Goal: Download file/media

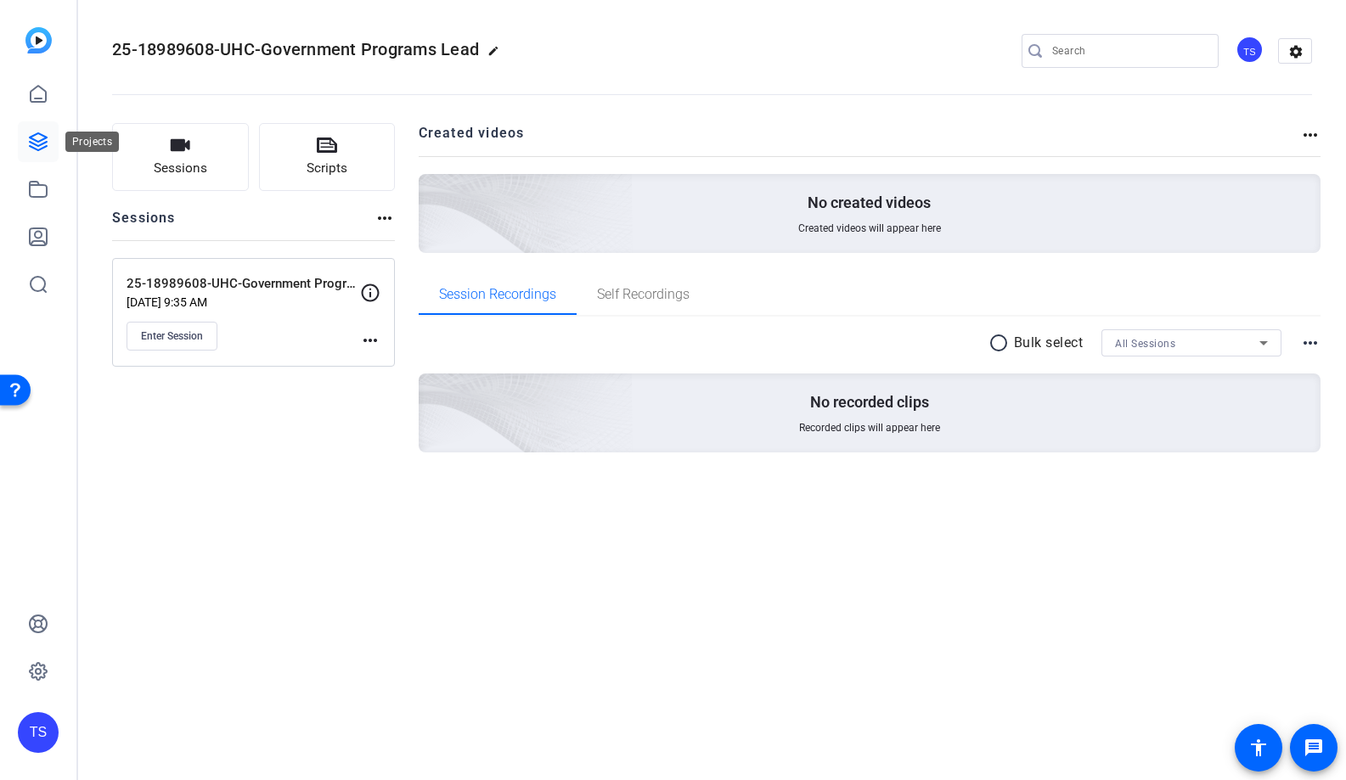
click at [43, 146] on icon at bounding box center [38, 141] width 17 height 17
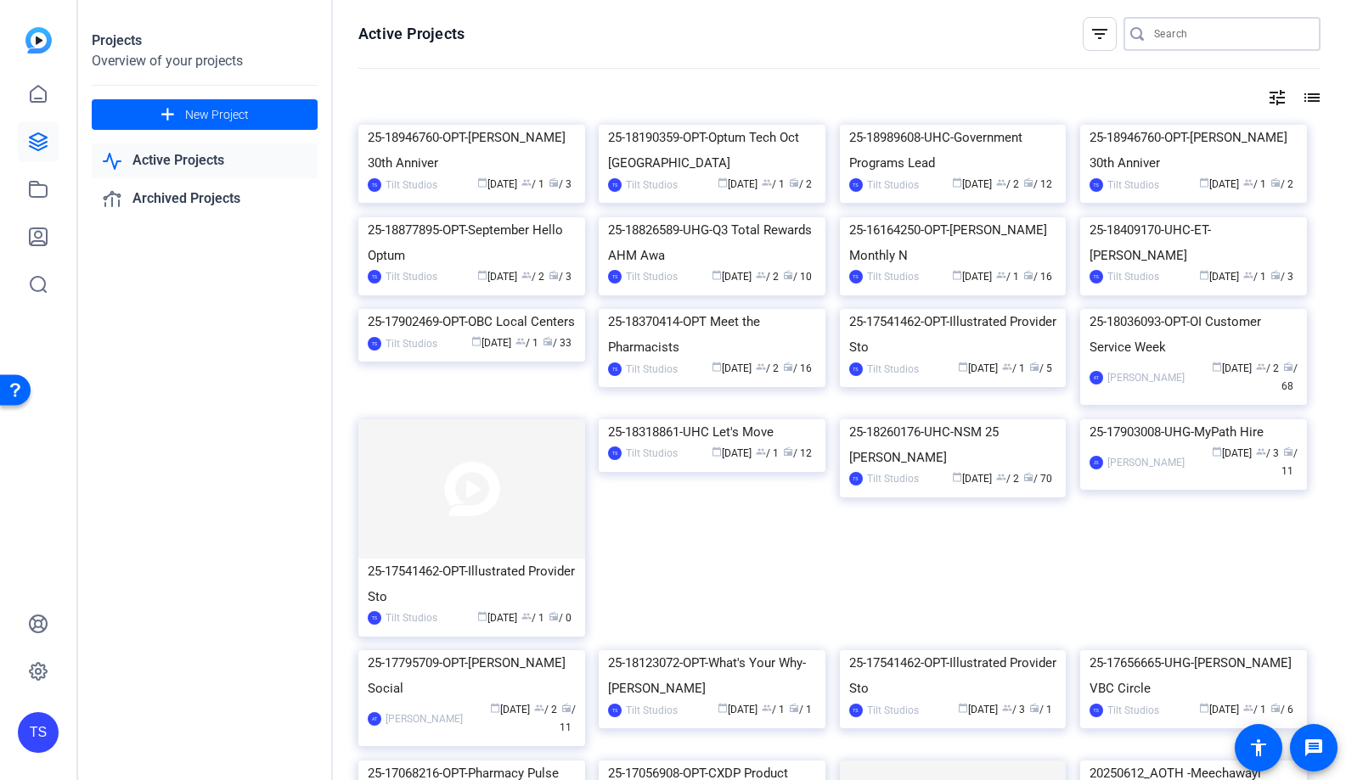
click at [1204, 29] on input "Search" at bounding box center [1230, 34] width 153 height 20
type input "social"
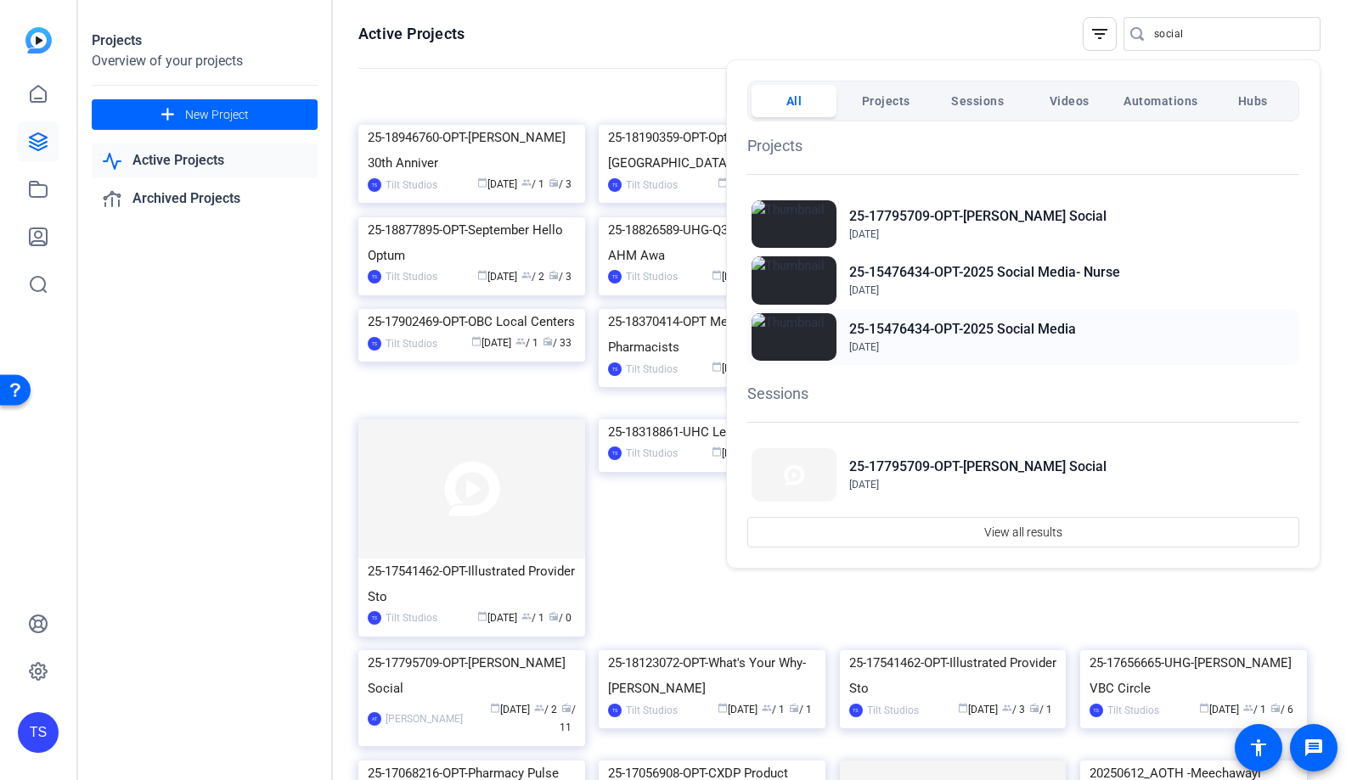
click at [939, 329] on h2 "25-15476434-OPT-2025 Social Media" at bounding box center [962, 329] width 227 height 20
click at [42, 739] on div at bounding box center [673, 390] width 1346 height 780
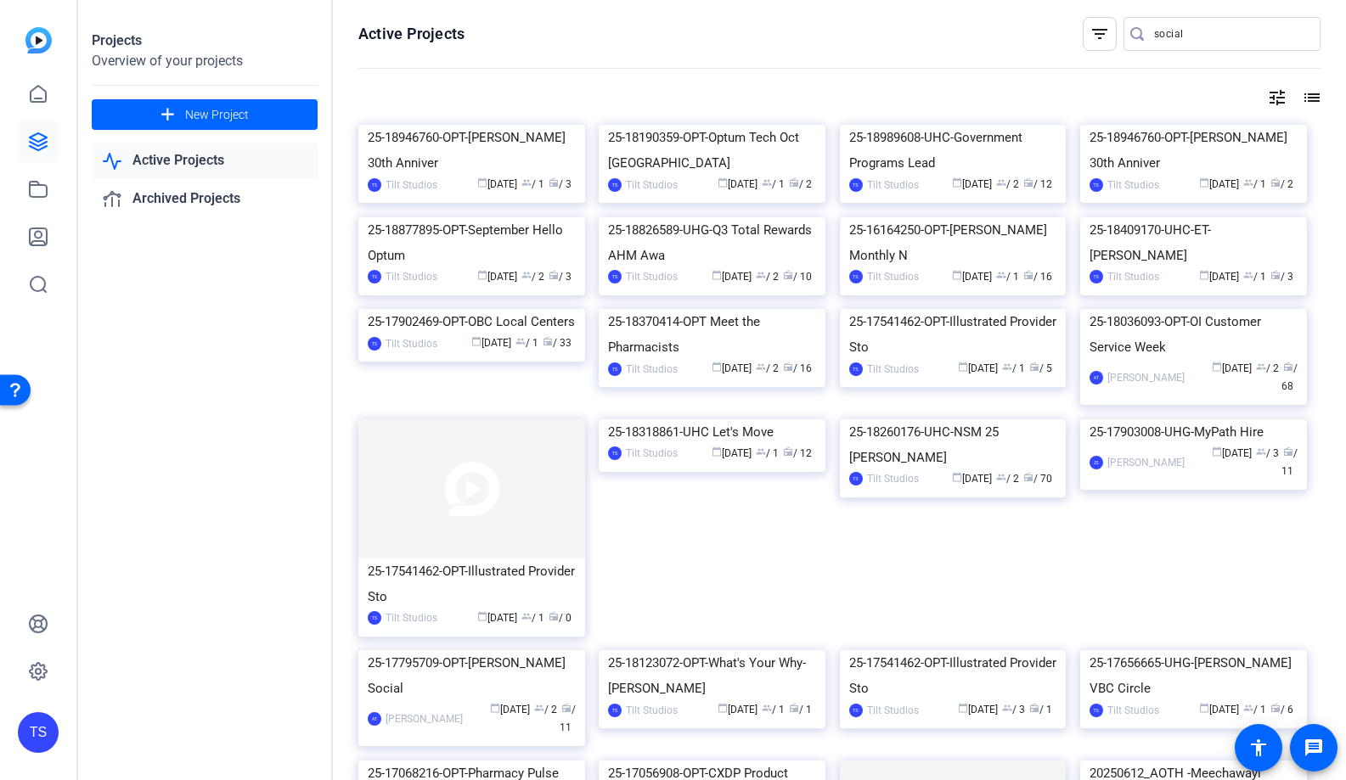
click at [42, 739] on div "TS" at bounding box center [38, 732] width 41 height 41
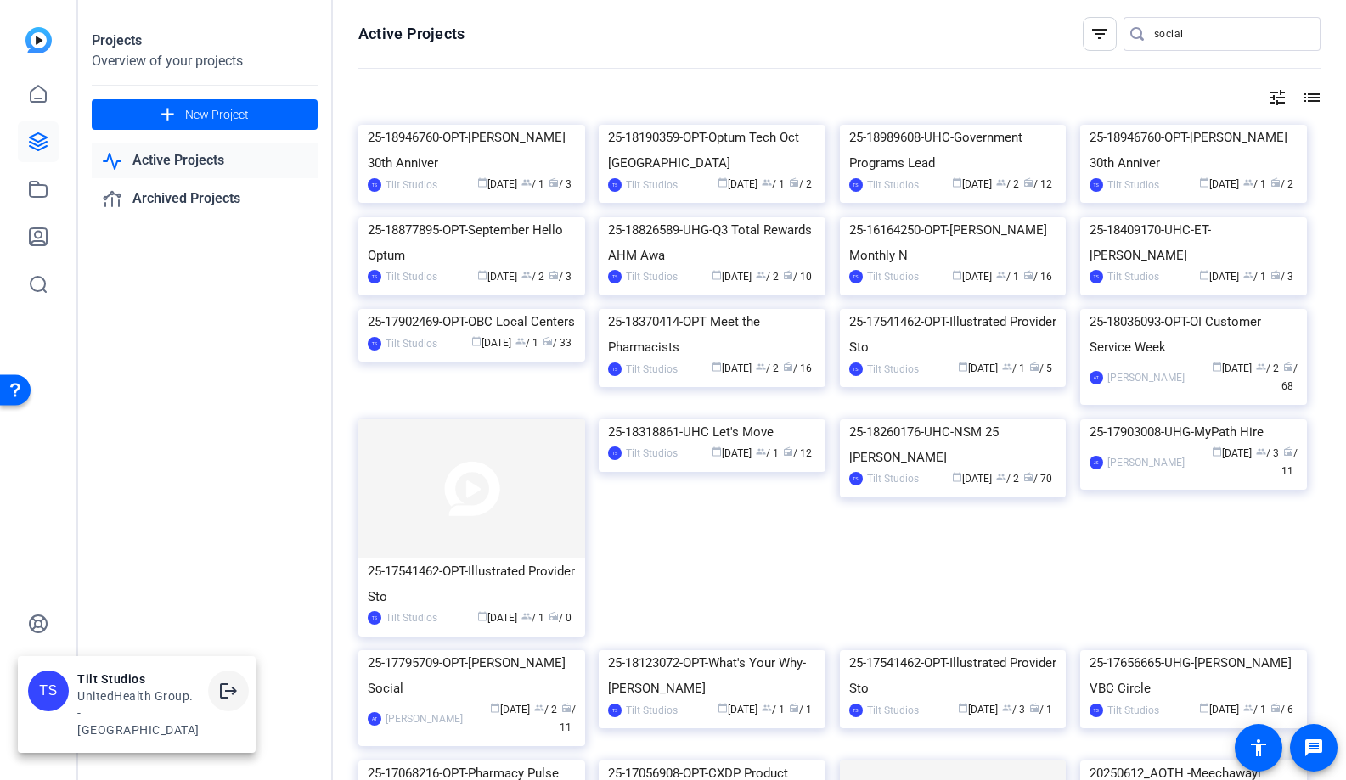
click at [234, 701] on mat-icon "logout" at bounding box center [228, 691] width 20 height 20
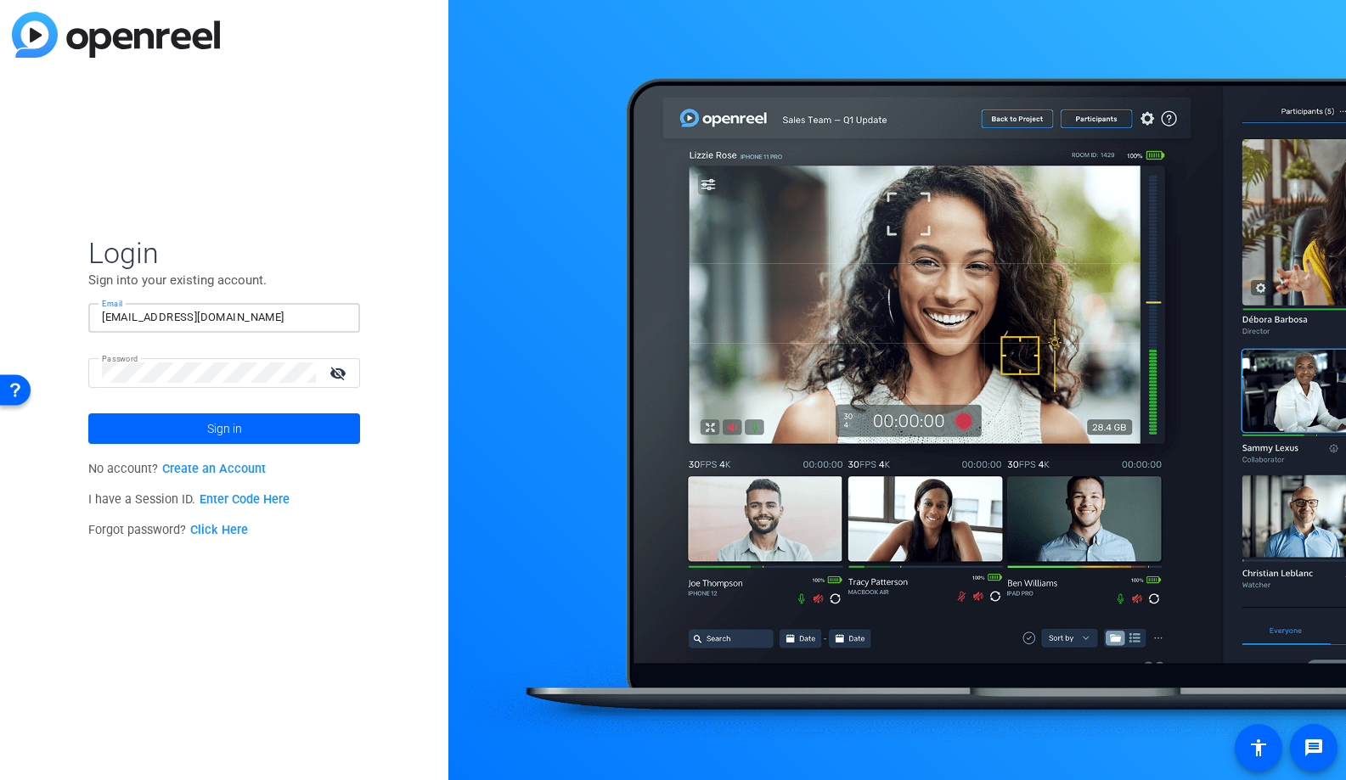
click at [346, 318] on div at bounding box center [346, 318] width 0 height 0
type input "shrumj@uhg.com"
click at [217, 423] on span "Sign in" at bounding box center [224, 429] width 35 height 42
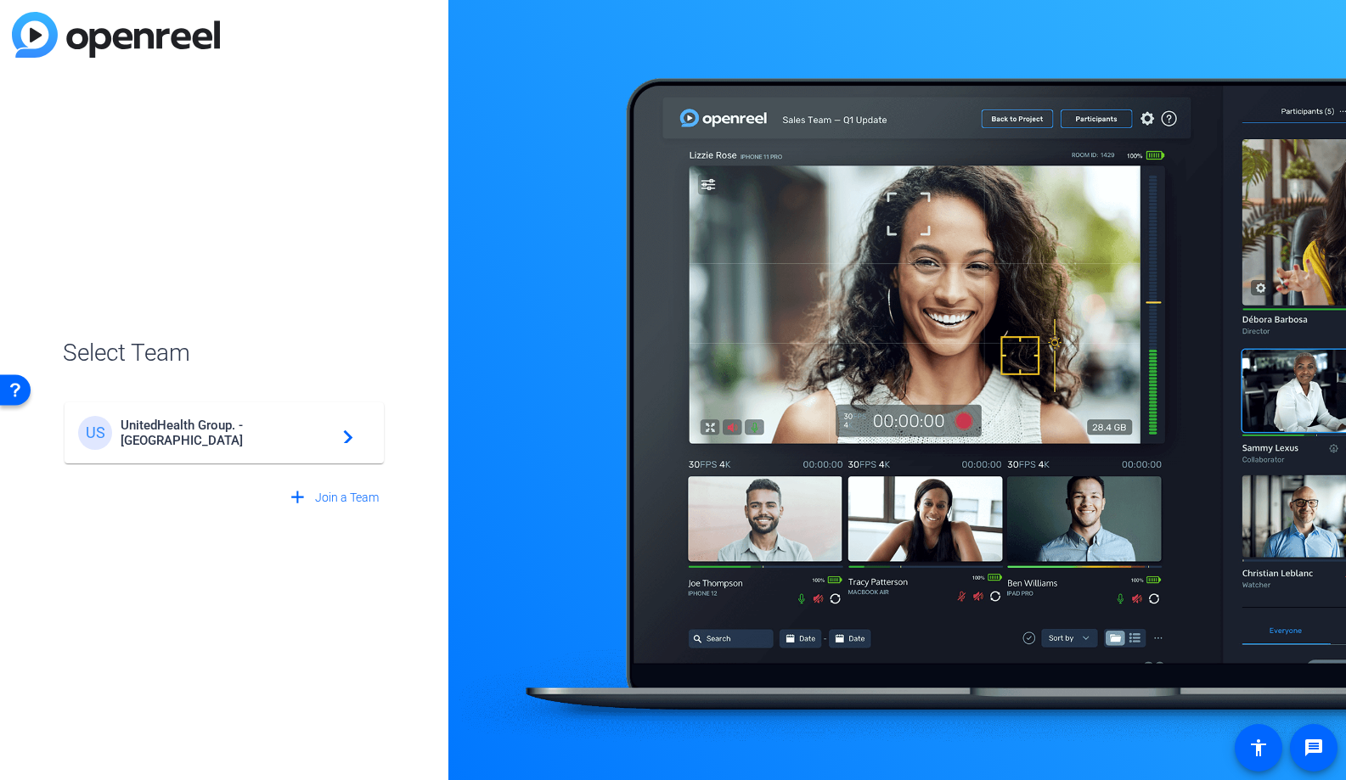
click at [289, 433] on span "UnitedHealth Group. - Tilt Studios" at bounding box center [227, 433] width 212 height 31
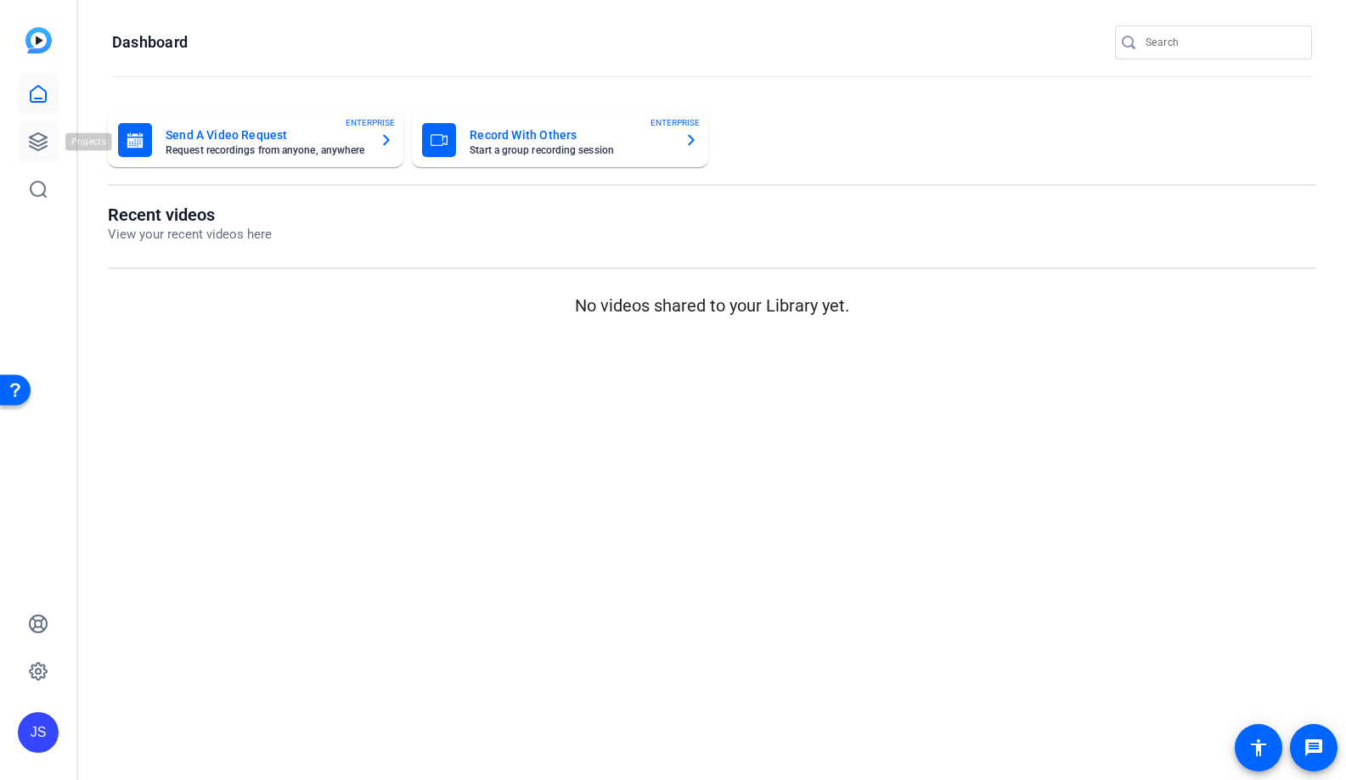
click at [37, 142] on icon at bounding box center [38, 141] width 17 height 17
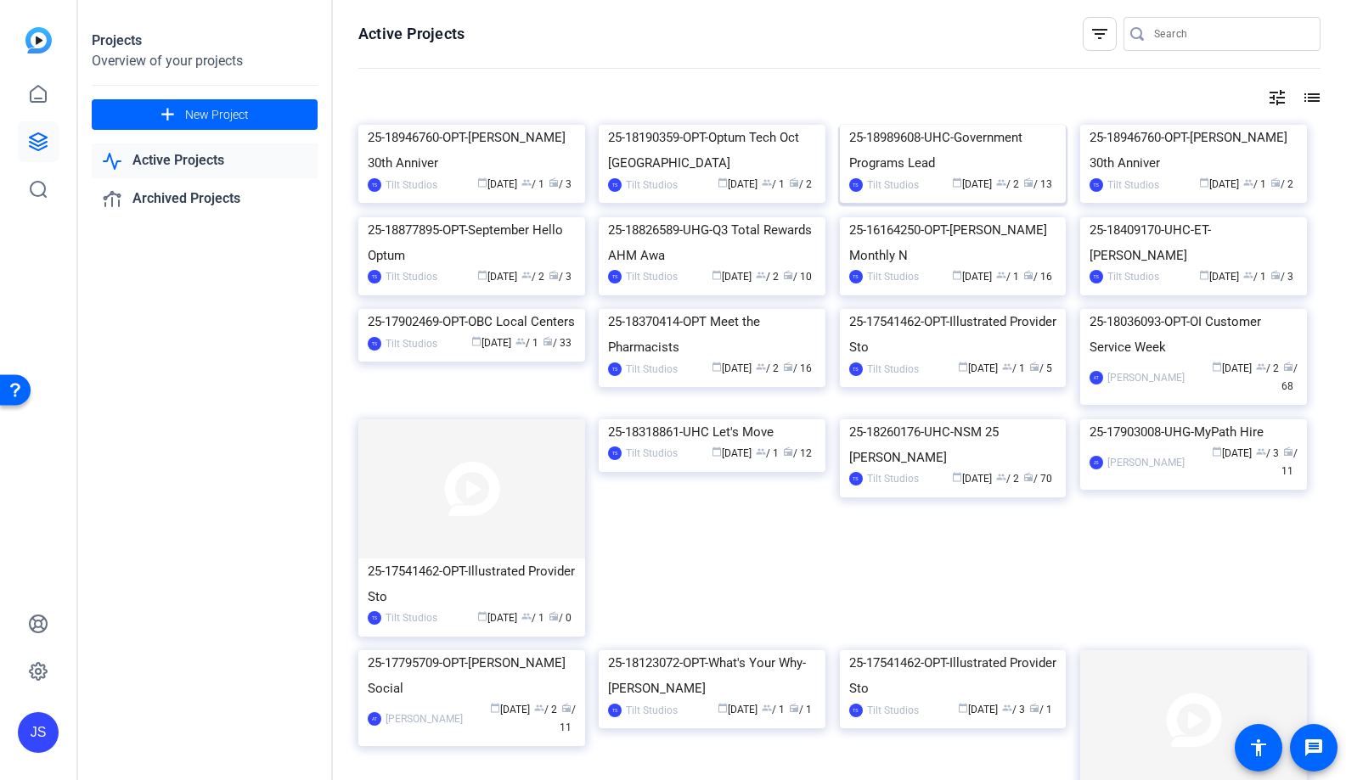
click at [931, 125] on img at bounding box center [953, 125] width 227 height 0
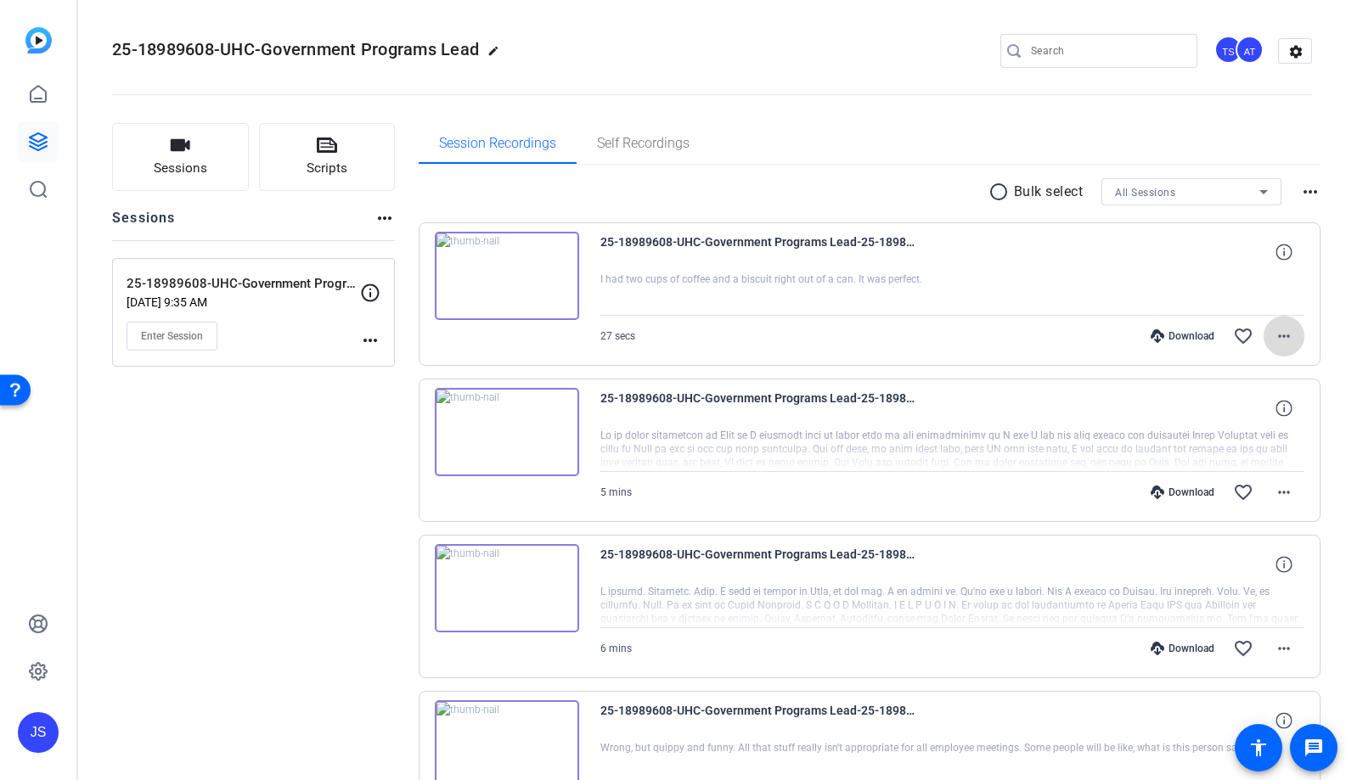
click at [1282, 342] on mat-icon "more_horiz" at bounding box center [1284, 336] width 20 height 20
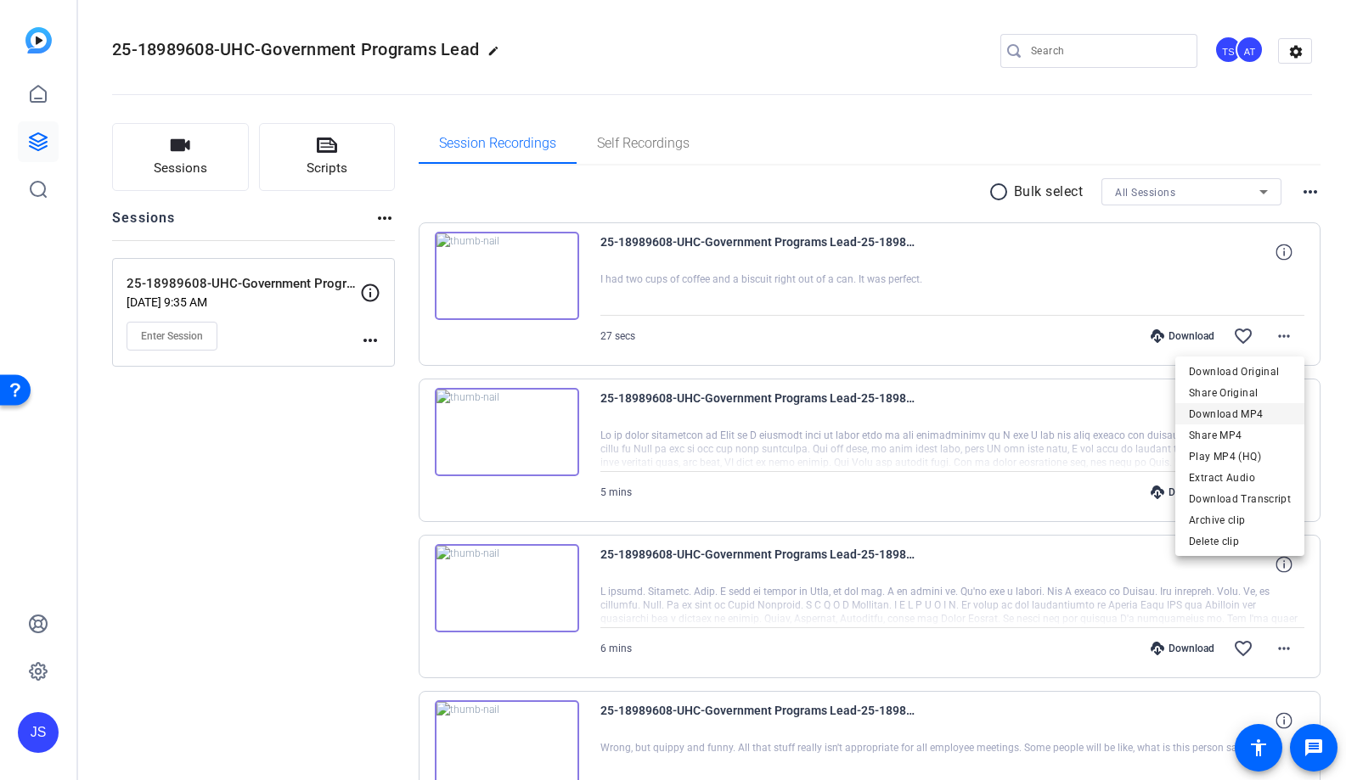
click at [1236, 417] on span "Download MP4" at bounding box center [1240, 414] width 102 height 20
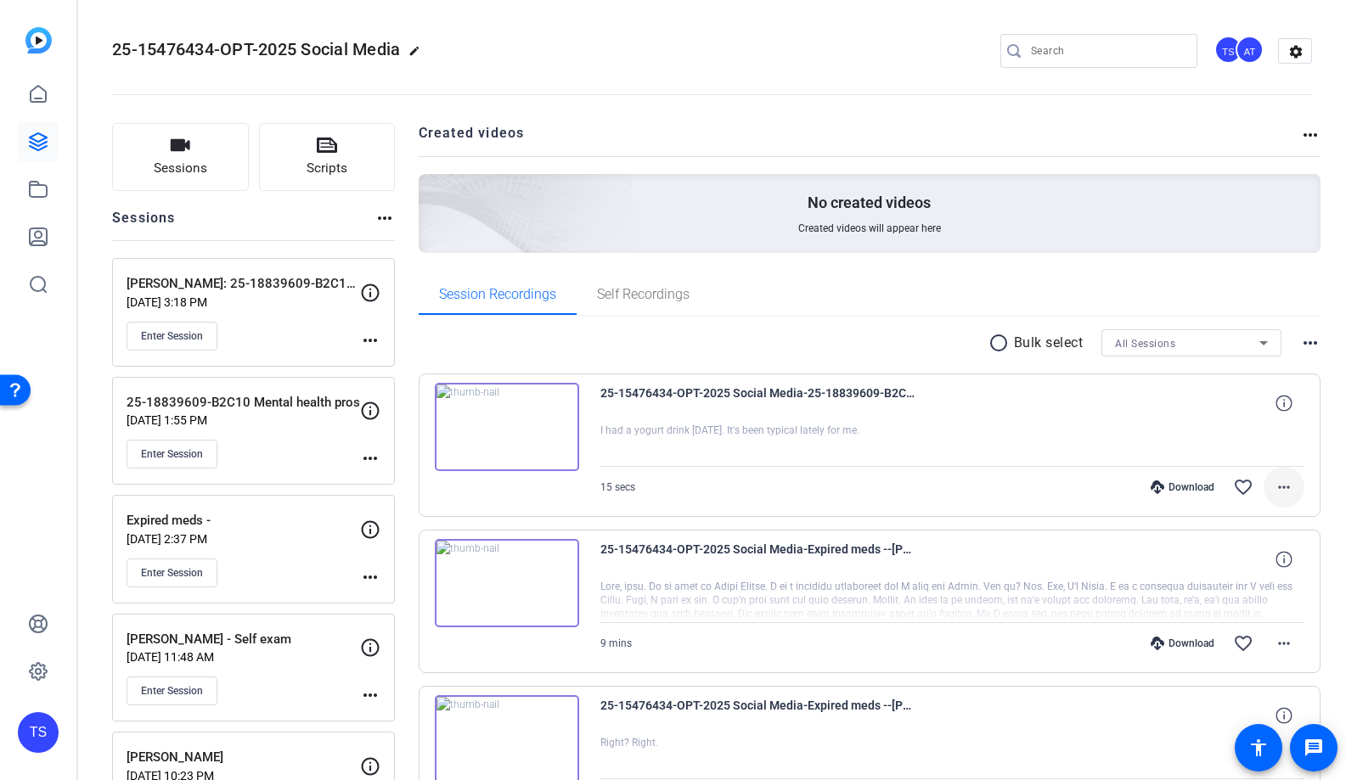
click at [1288, 487] on mat-icon "more_horiz" at bounding box center [1284, 487] width 20 height 20
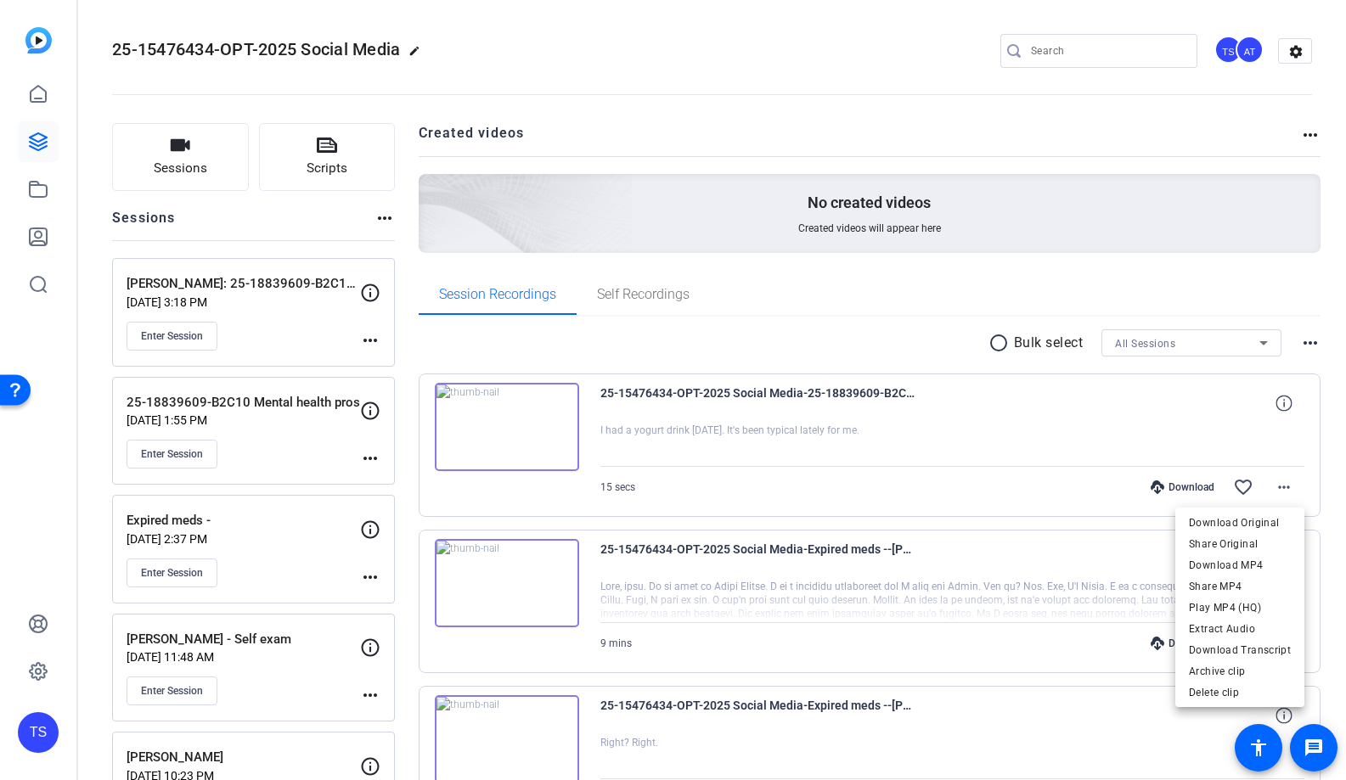
click at [1000, 430] on div at bounding box center [673, 390] width 1346 height 780
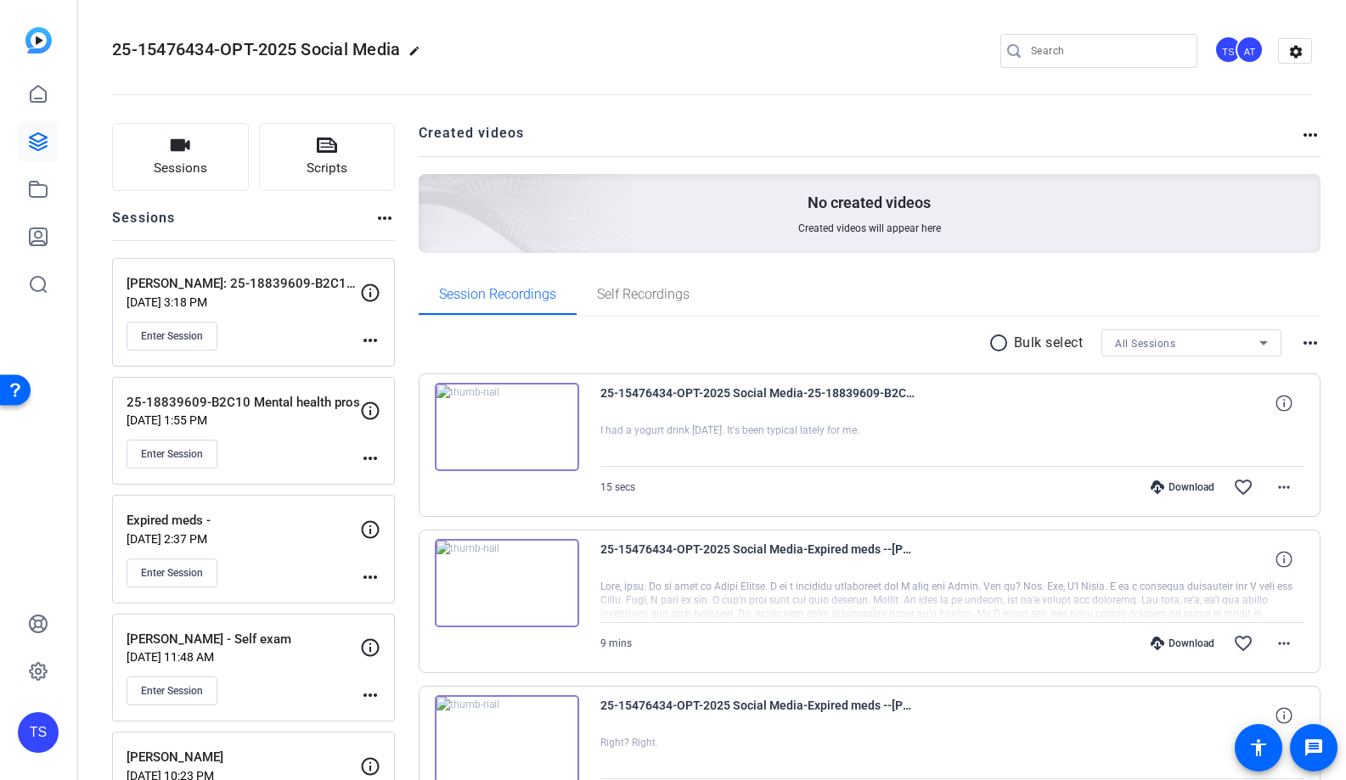
click at [521, 431] on img at bounding box center [507, 427] width 144 height 88
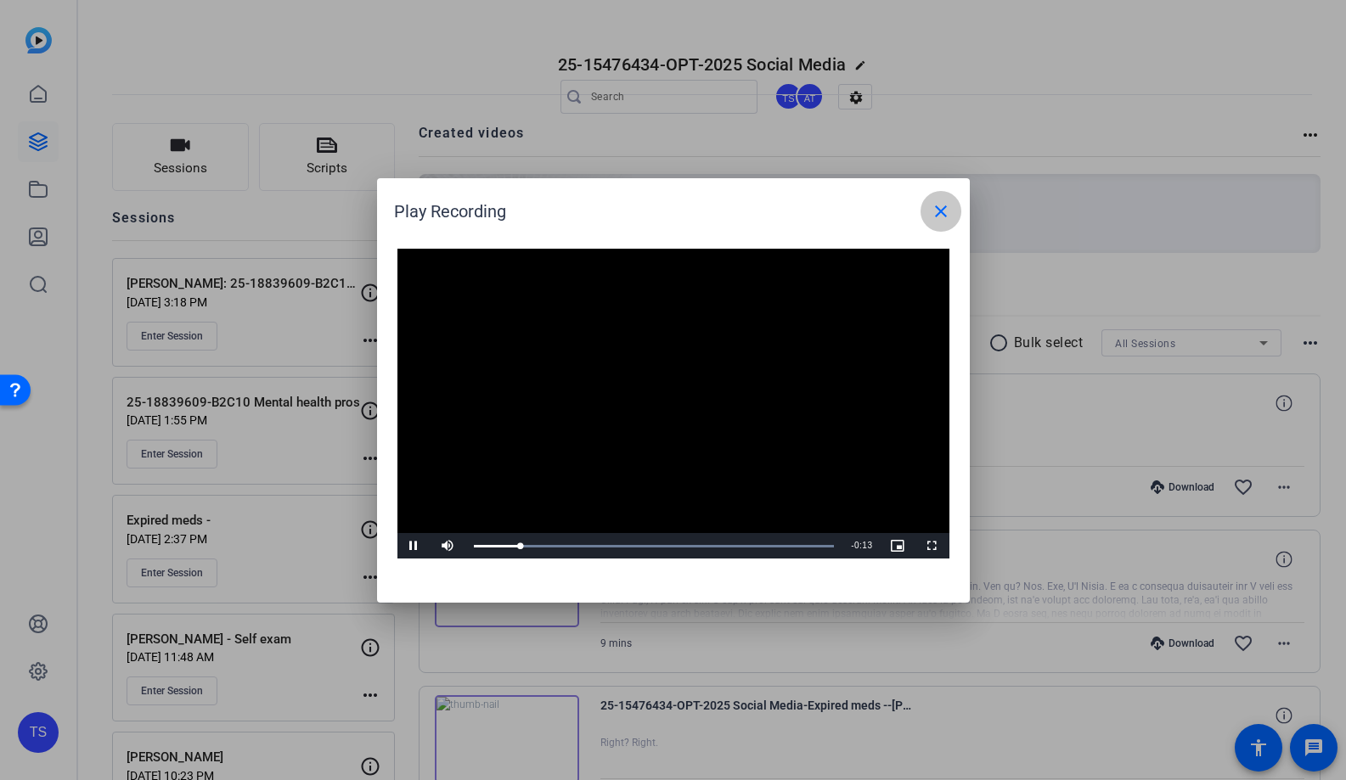
click at [937, 210] on mat-icon "close" at bounding box center [941, 211] width 20 height 20
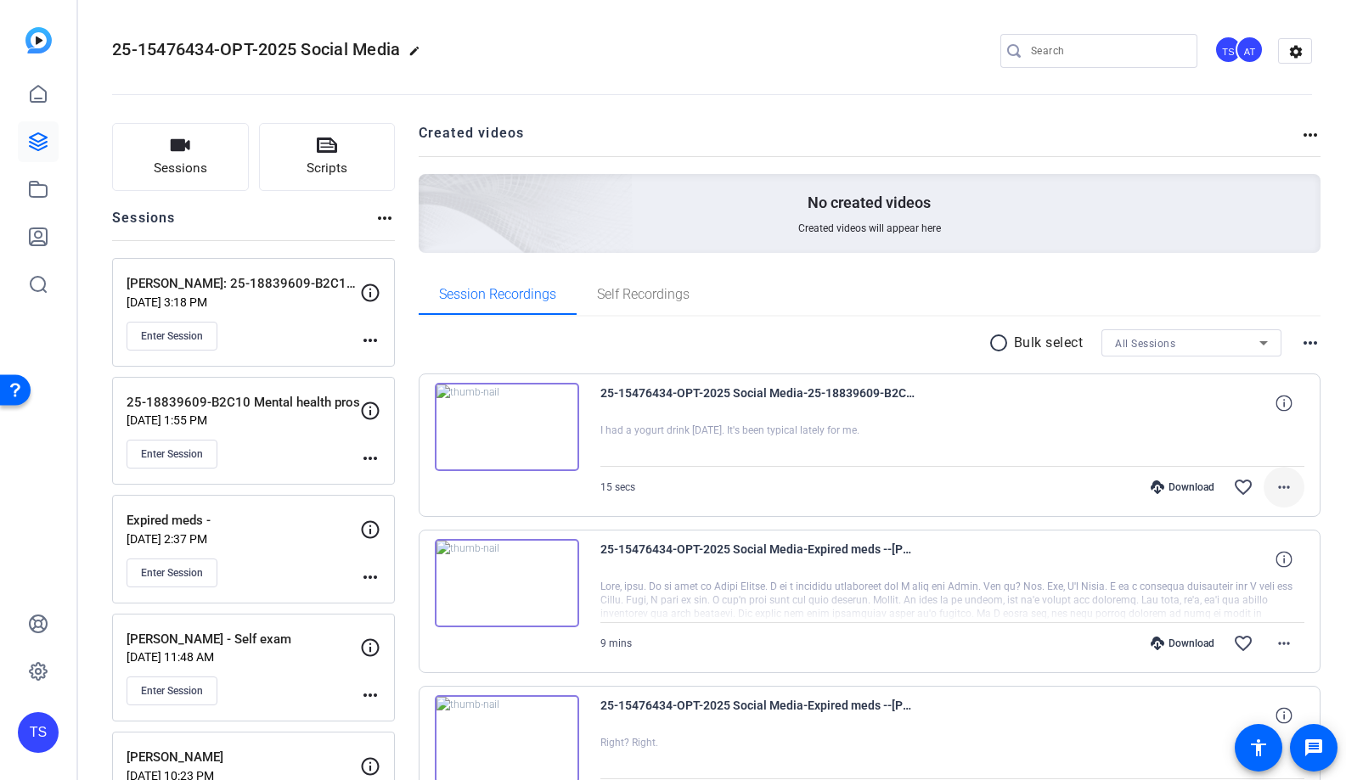
click at [1289, 489] on mat-icon "more_horiz" at bounding box center [1284, 487] width 20 height 20
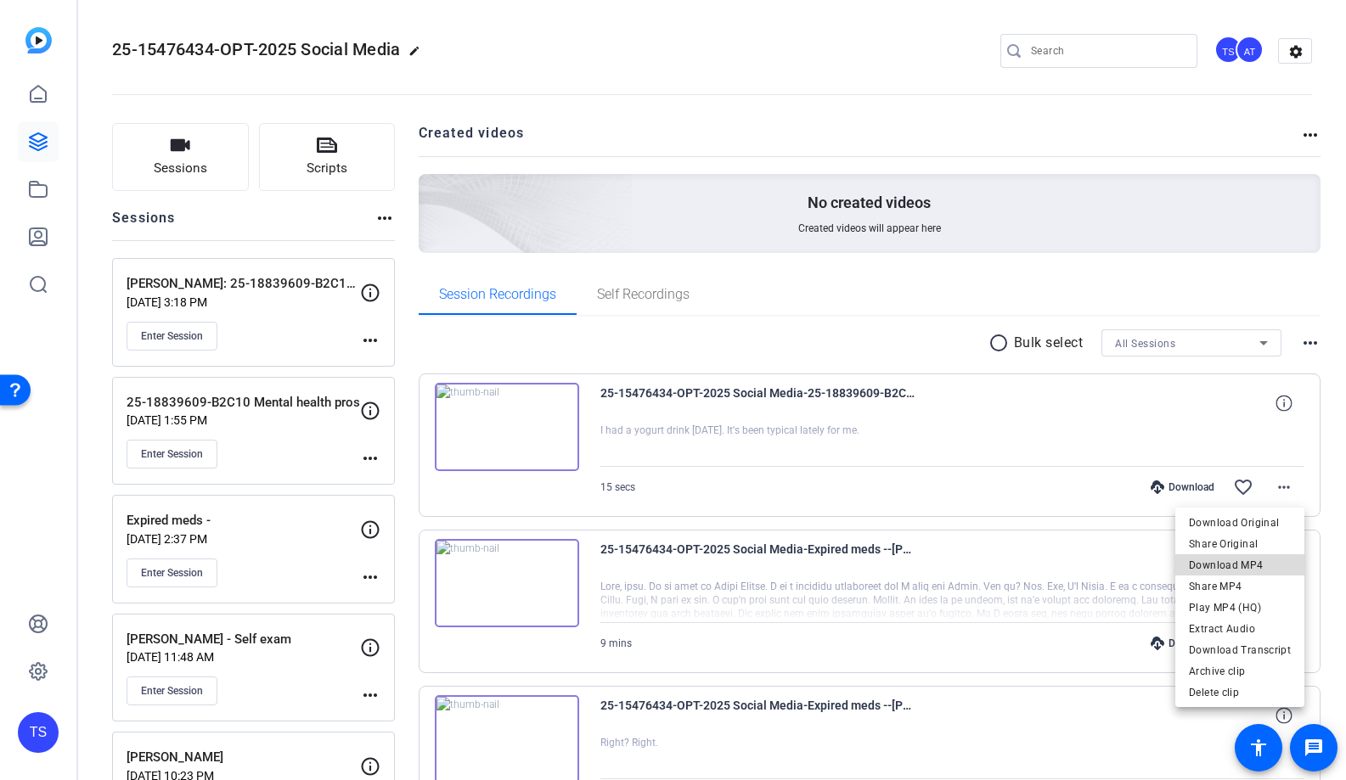
click at [1253, 560] on span "Download MP4" at bounding box center [1240, 565] width 102 height 20
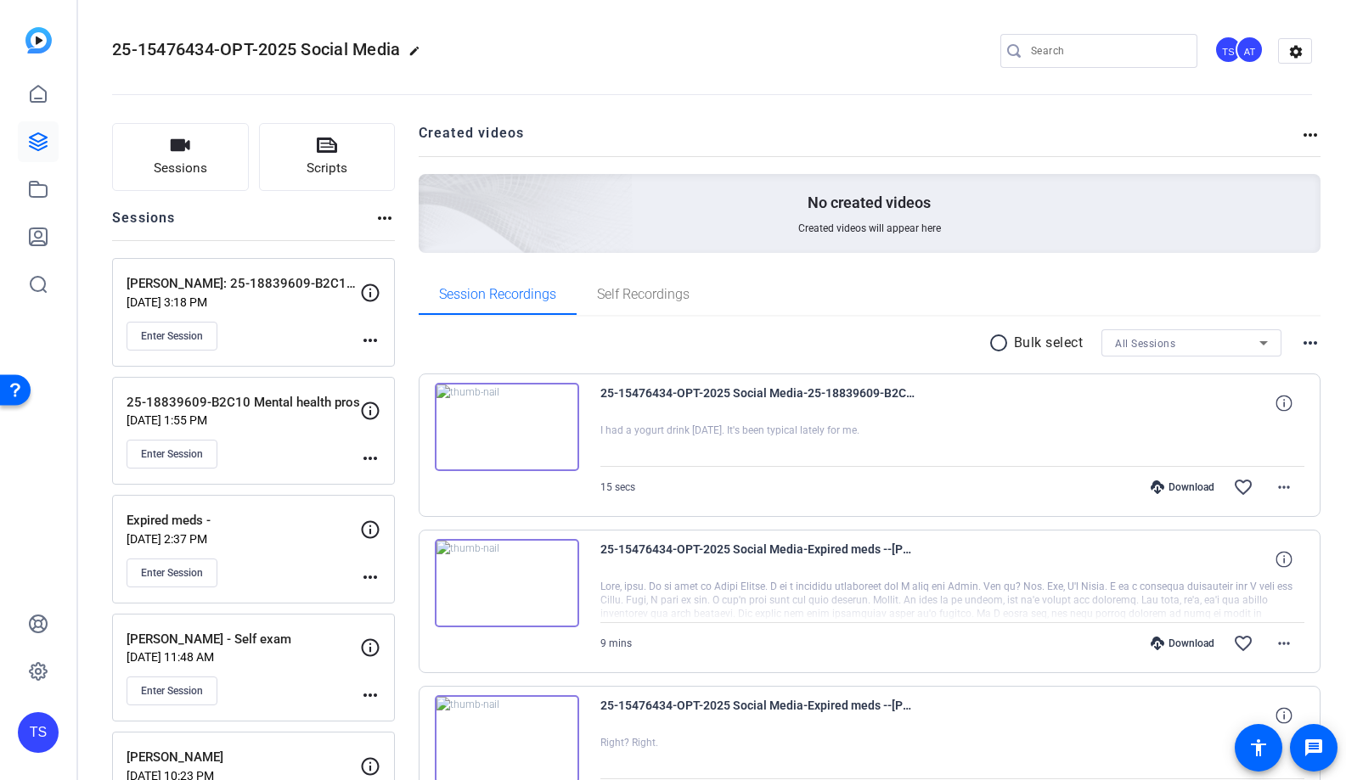
click at [724, 84] on openreel-divider-bar at bounding box center [712, 90] width 1200 height 52
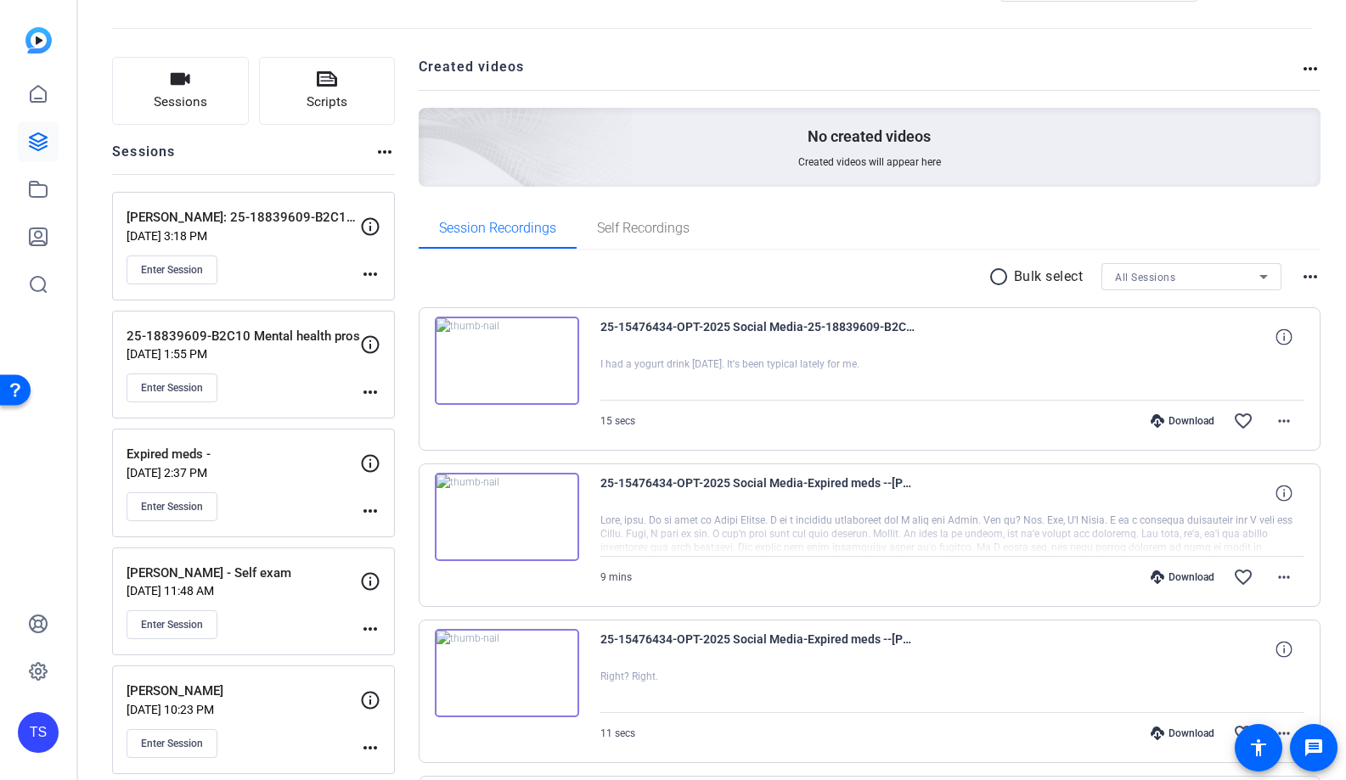
scroll to position [63, 0]
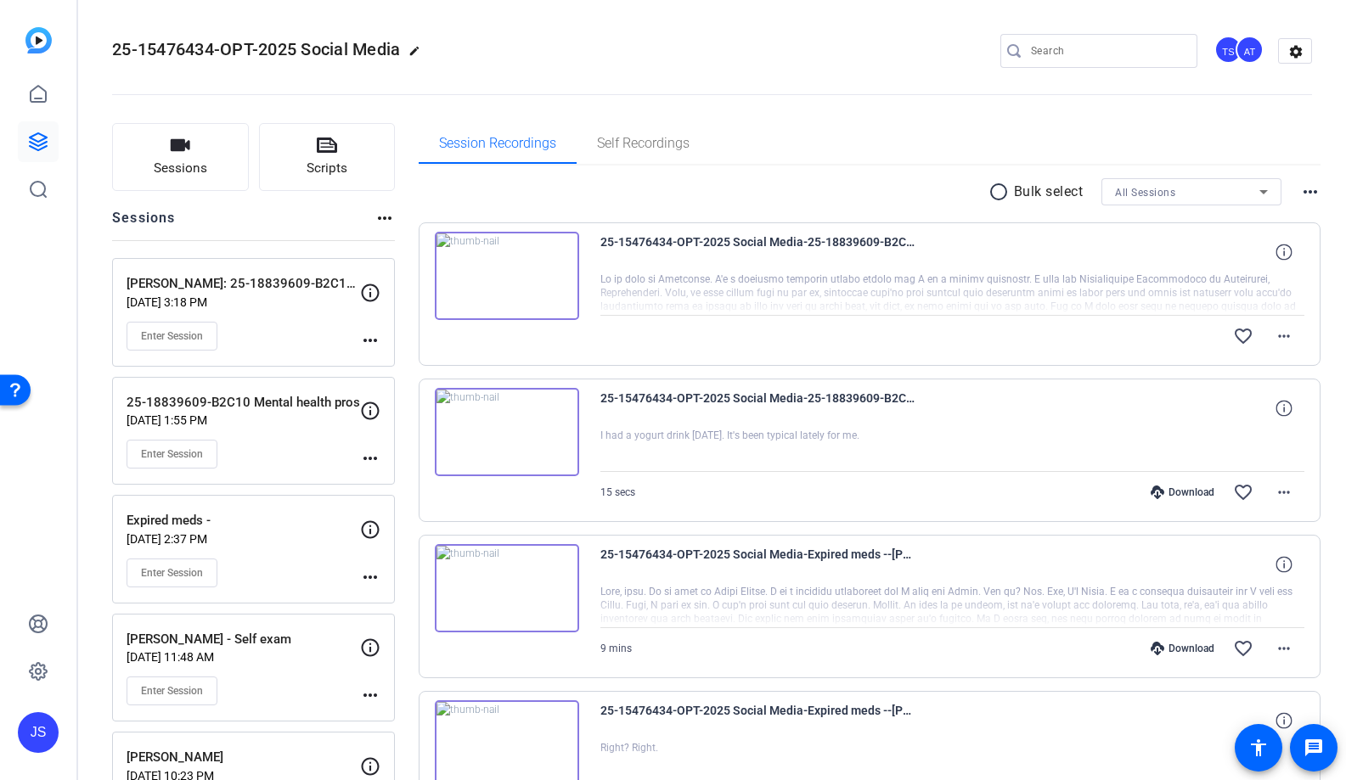
click at [512, 275] on img at bounding box center [507, 276] width 144 height 88
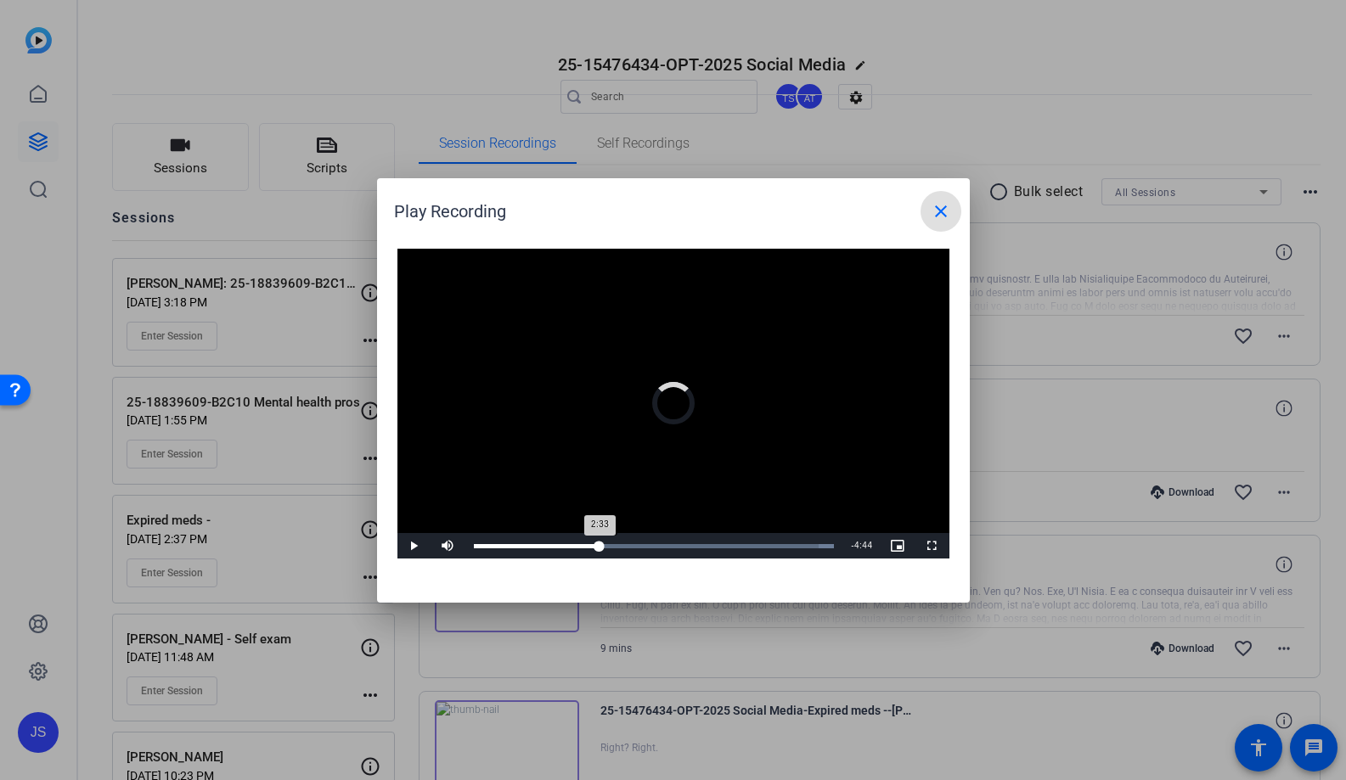
click at [600, 547] on div "Loaded : 100.00% 2:33 2:33" at bounding box center [654, 546] width 361 height 4
click at [645, 547] on div "Loaded : 100.00% 3:28 2:34" at bounding box center [654, 546] width 361 height 4
click at [698, 548] on div "Loaded : 100.00% 4:29 3:29" at bounding box center [654, 546] width 361 height 4
click at [733, 549] on div "Loaded : 100.00% 5:15 4:33" at bounding box center [654, 545] width 378 height 25
drag, startPoint x: 736, startPoint y: 549, endPoint x: 621, endPoint y: 554, distance: 115.6
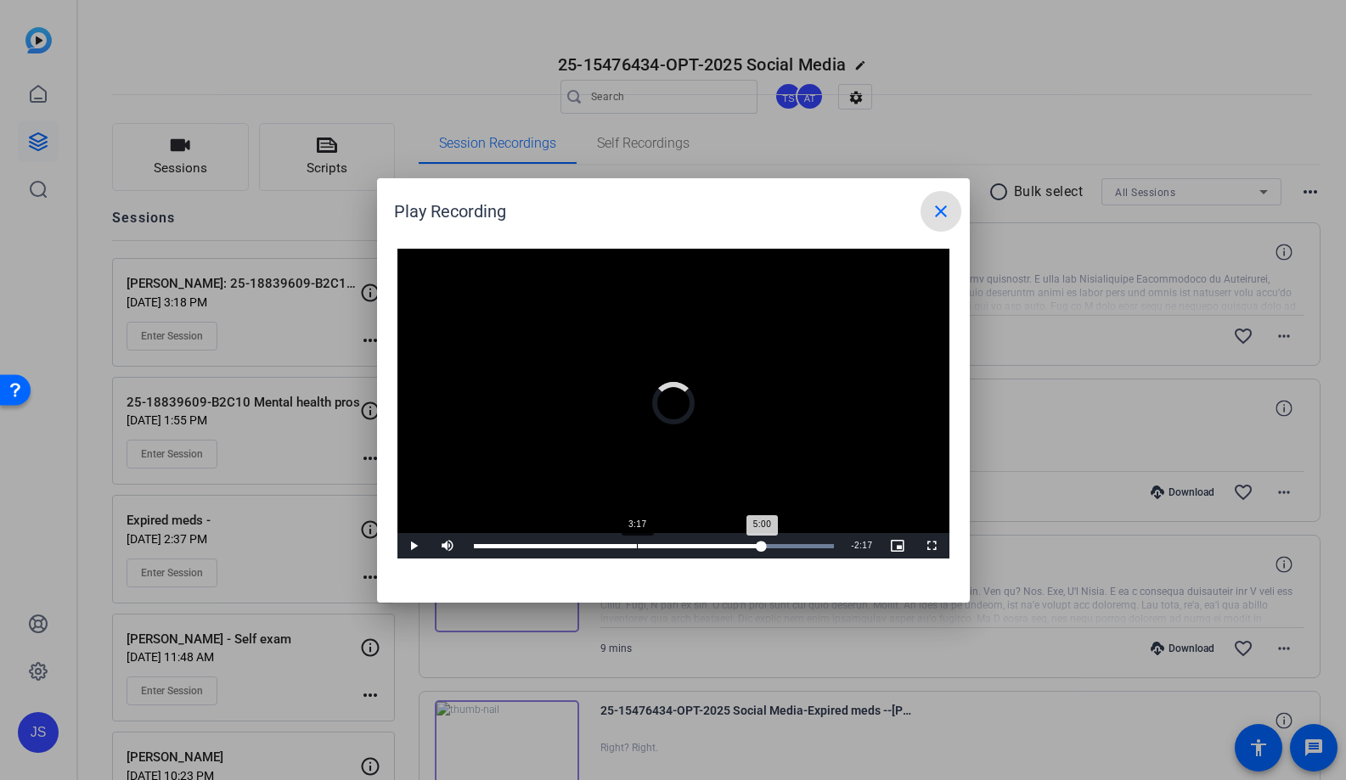
click at [621, 554] on div "Loaded : 100.00% 3:17 5:00" at bounding box center [654, 545] width 378 height 25
click at [696, 548] on div "4:29" at bounding box center [696, 546] width 1 height 4
click at [731, 544] on div "Loaded : 100.00% 5:10 4:29" at bounding box center [654, 546] width 361 height 4
click at [940, 217] on mat-icon "close" at bounding box center [941, 211] width 20 height 20
